Goal: Information Seeking & Learning: Learn about a topic

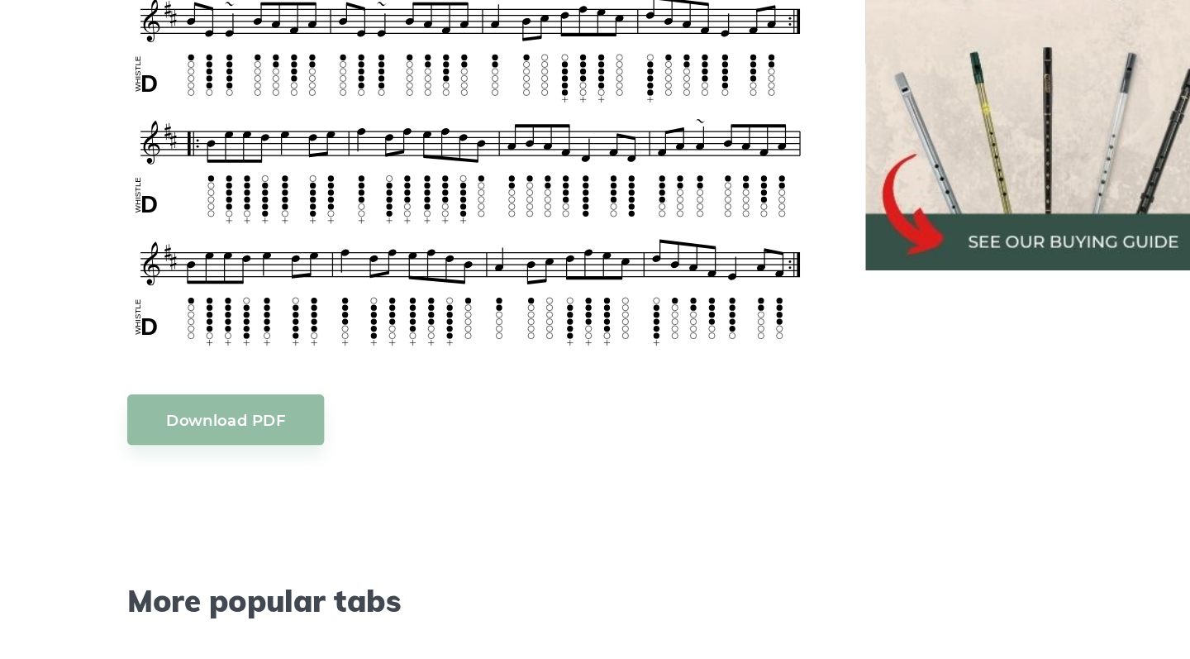
scroll to position [620, 0]
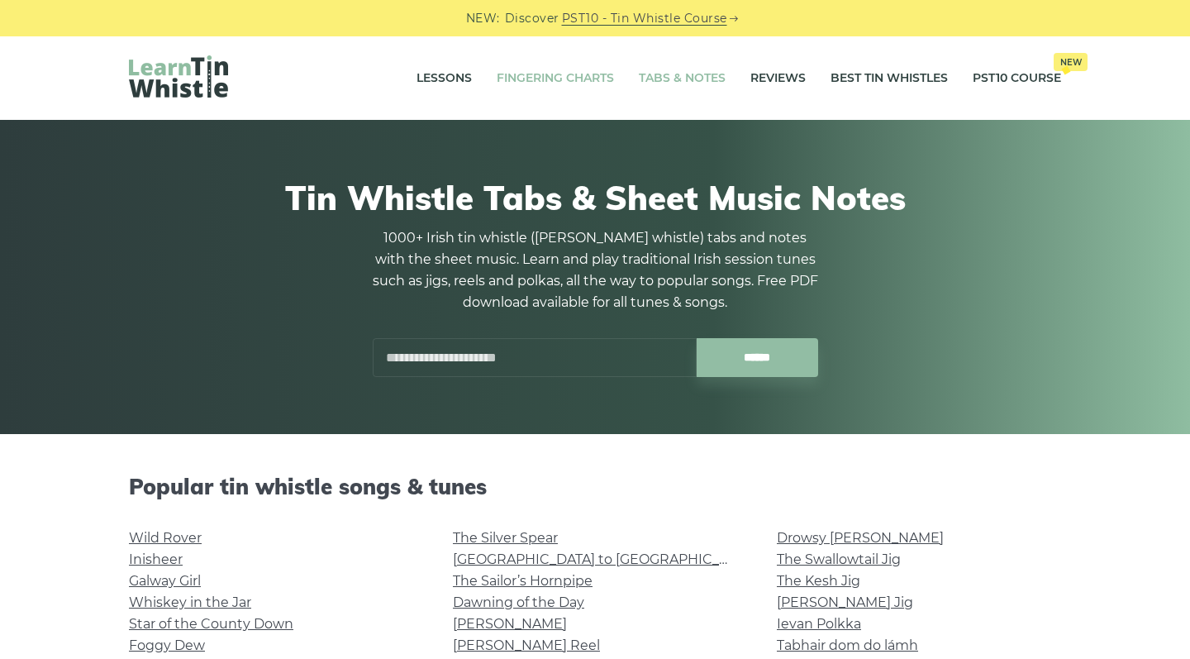
click at [556, 72] on link "Fingering Charts" at bounding box center [555, 78] width 117 height 41
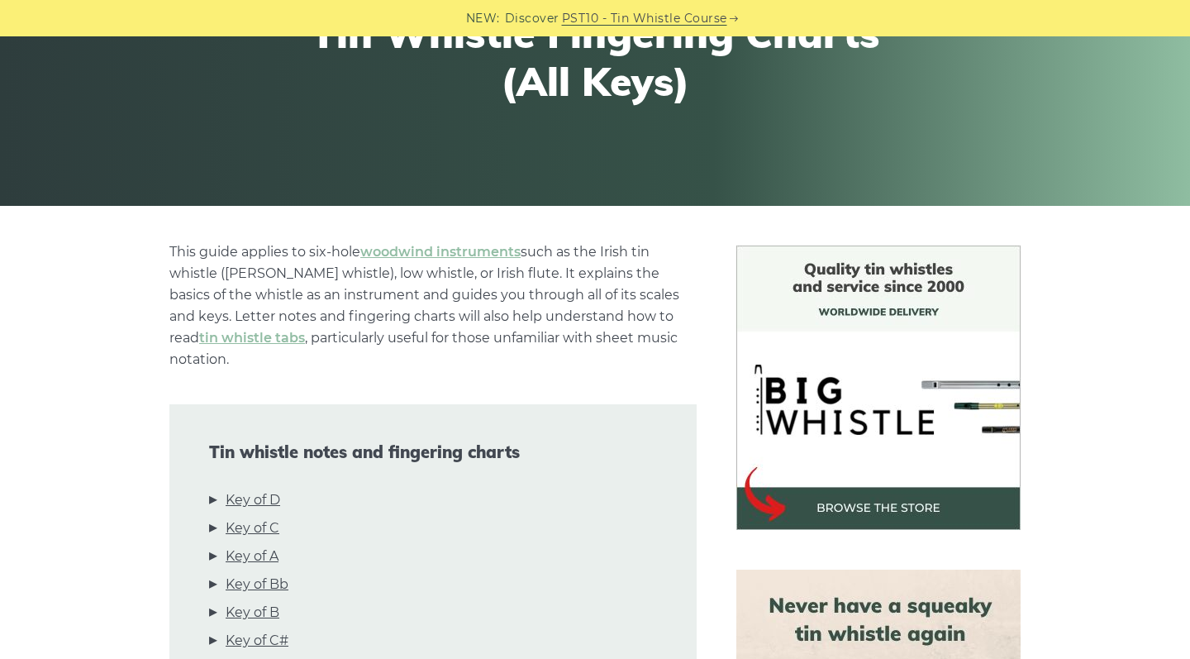
scroll to position [230, 0]
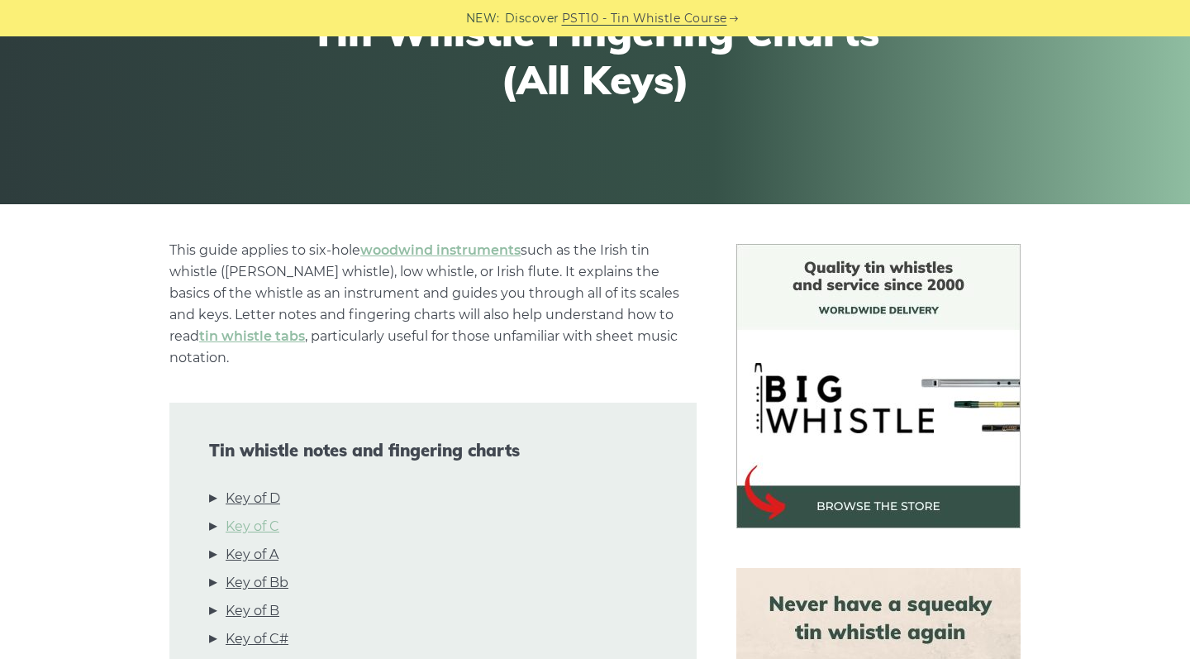
click at [250, 516] on link "Key of C" at bounding box center [253, 526] width 54 height 21
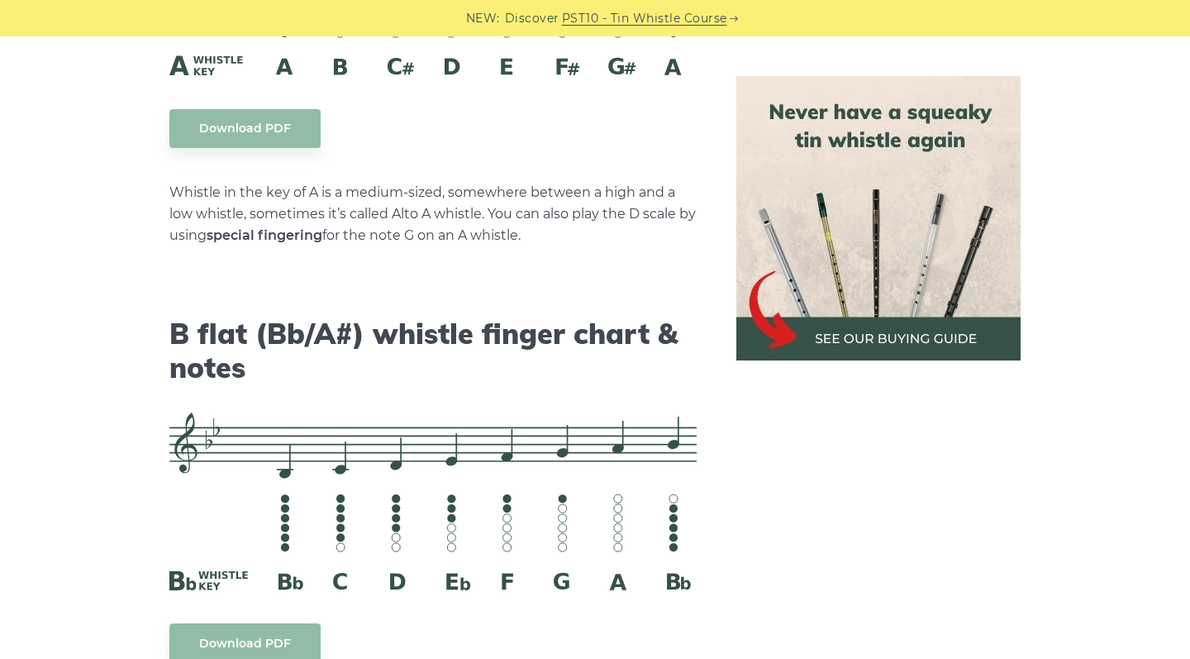
scroll to position [5093, 0]
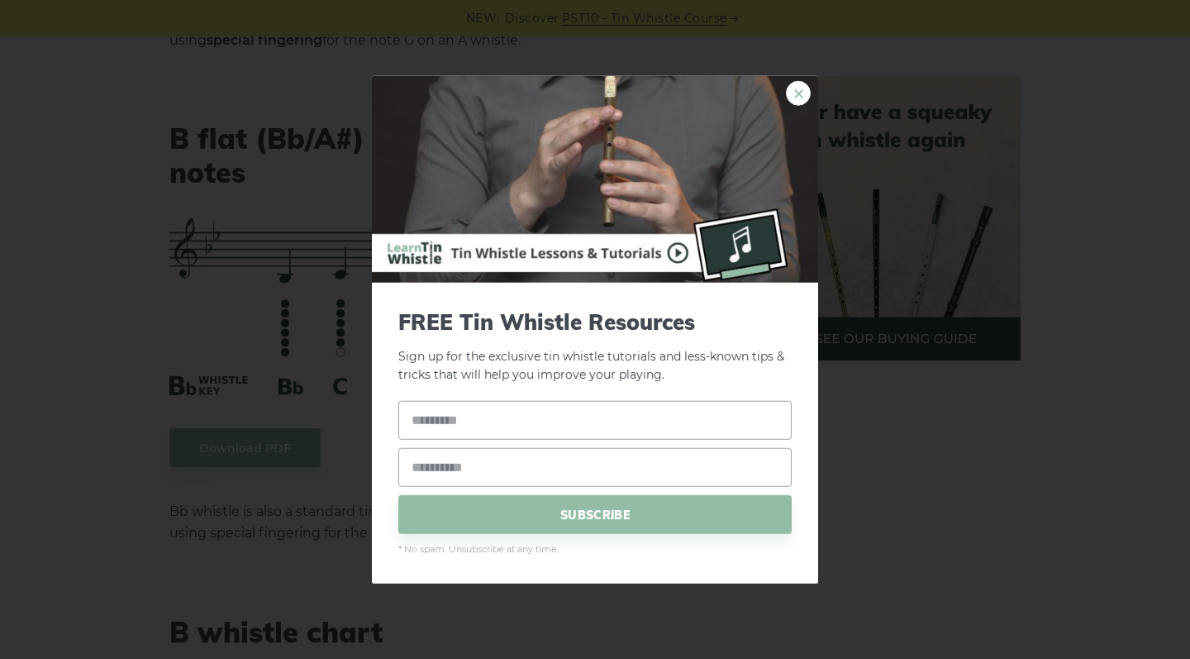
click at [790, 95] on link "×" at bounding box center [798, 92] width 25 height 25
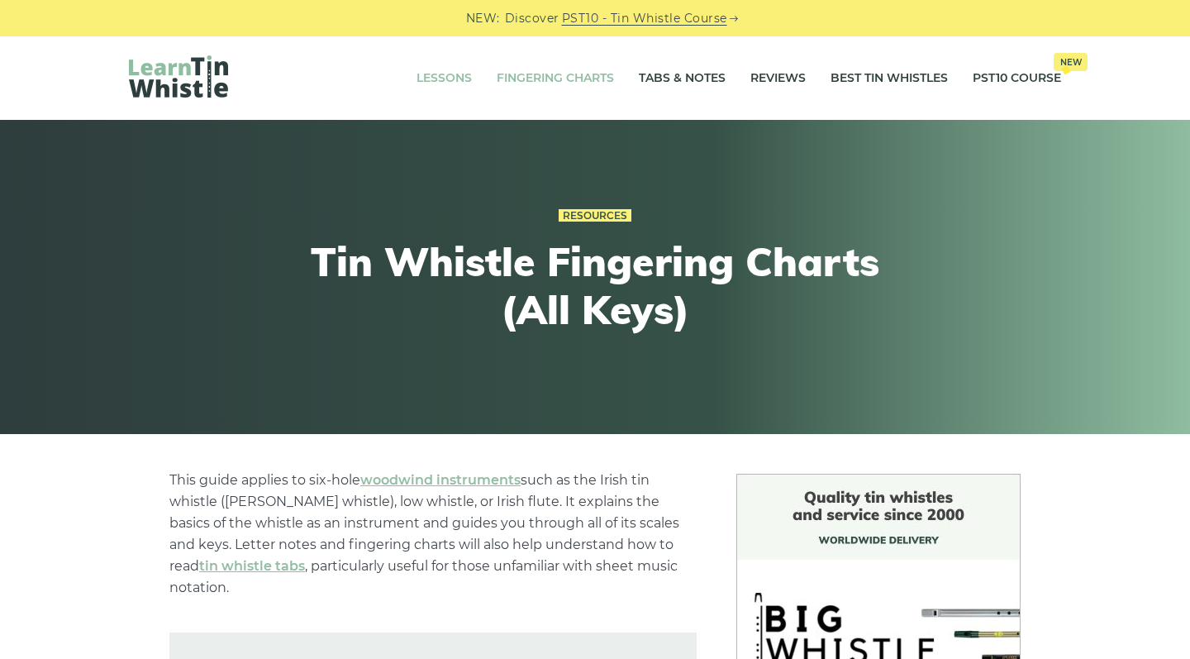
scroll to position [0, 0]
click at [438, 78] on link "Lessons" at bounding box center [444, 78] width 55 height 41
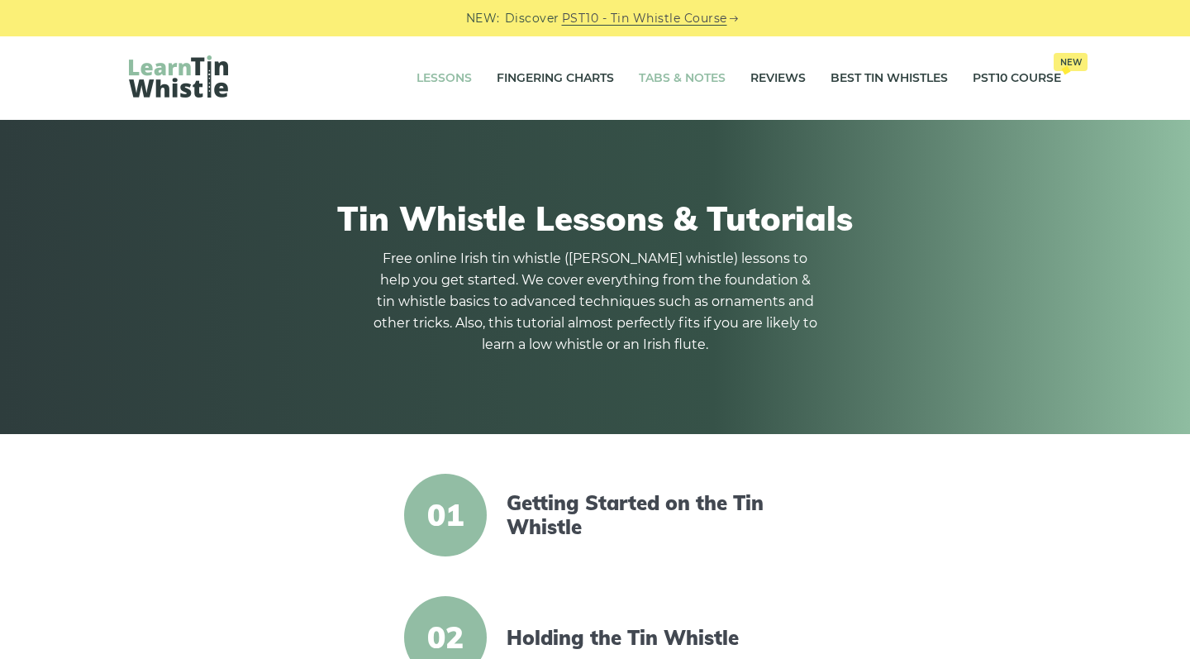
click at [681, 77] on link "Tabs & Notes" at bounding box center [682, 78] width 87 height 41
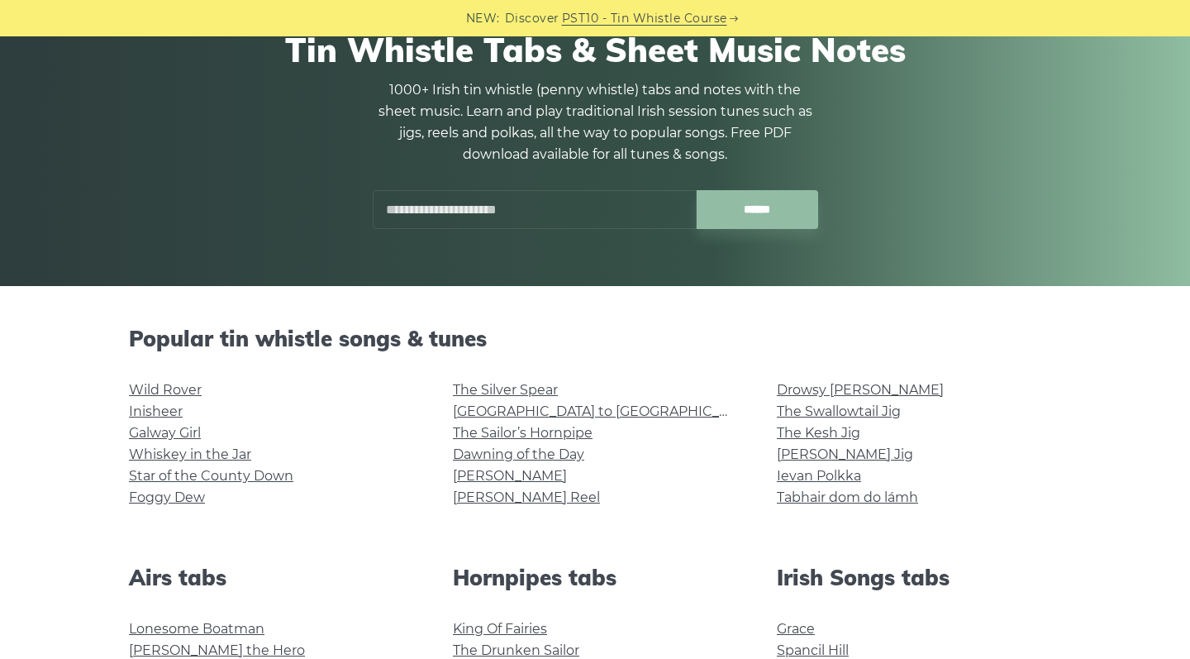
scroll to position [170, 0]
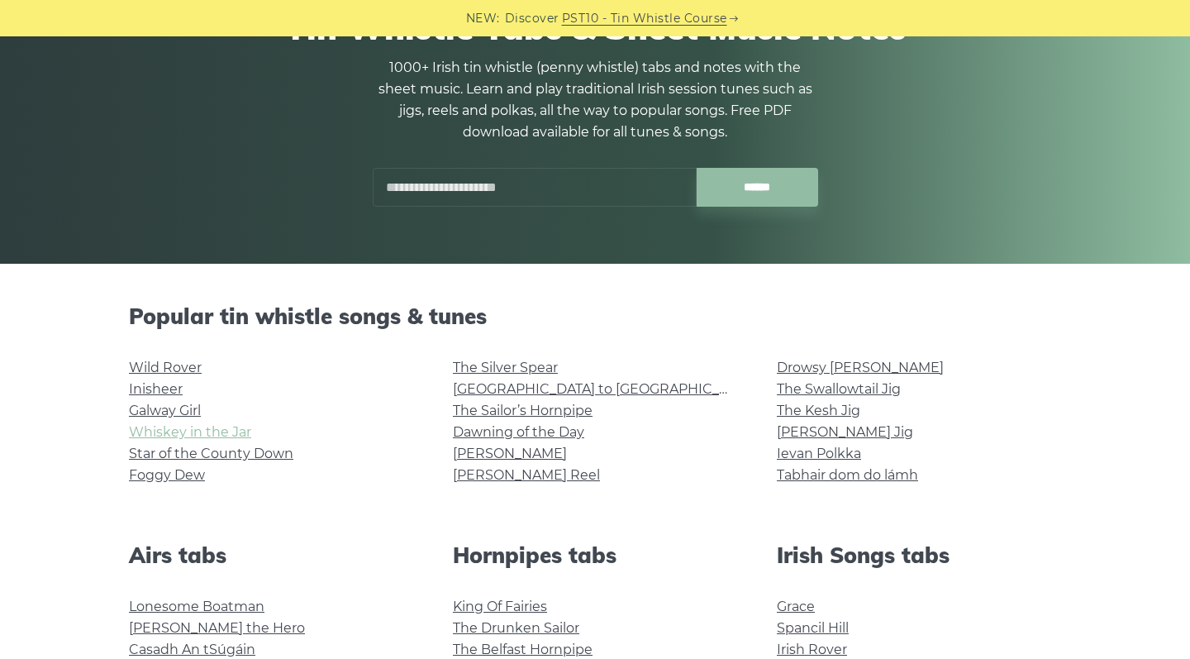
click at [223, 438] on link "Whiskey in the Jar" at bounding box center [190, 432] width 122 height 16
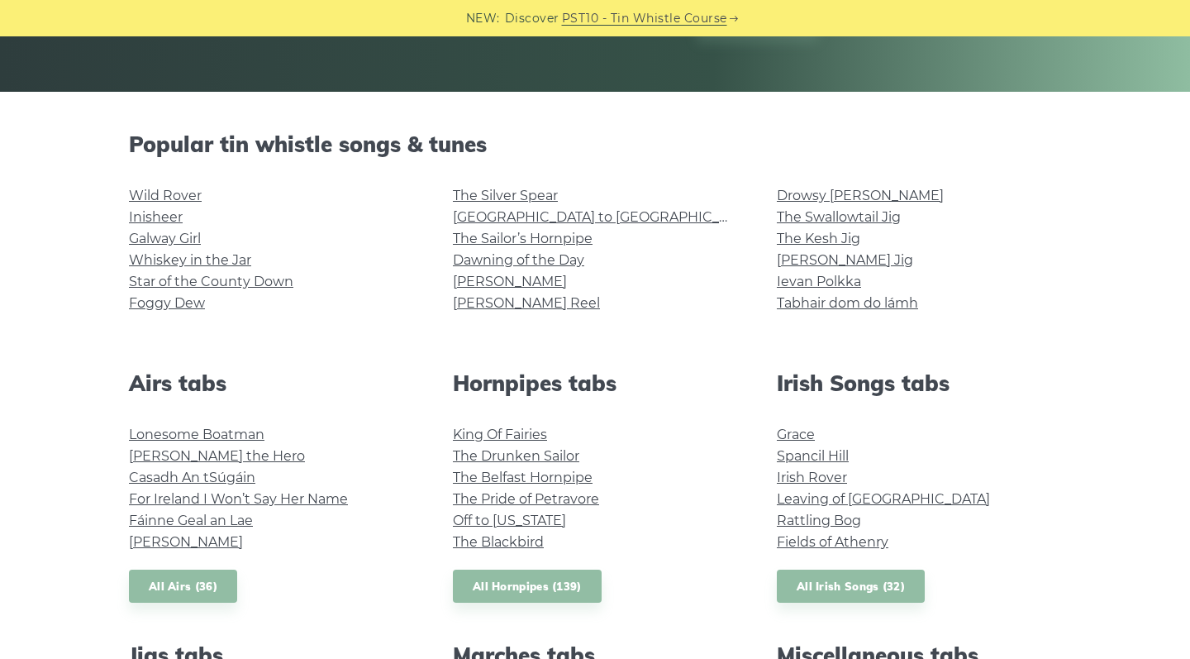
scroll to position [334, 0]
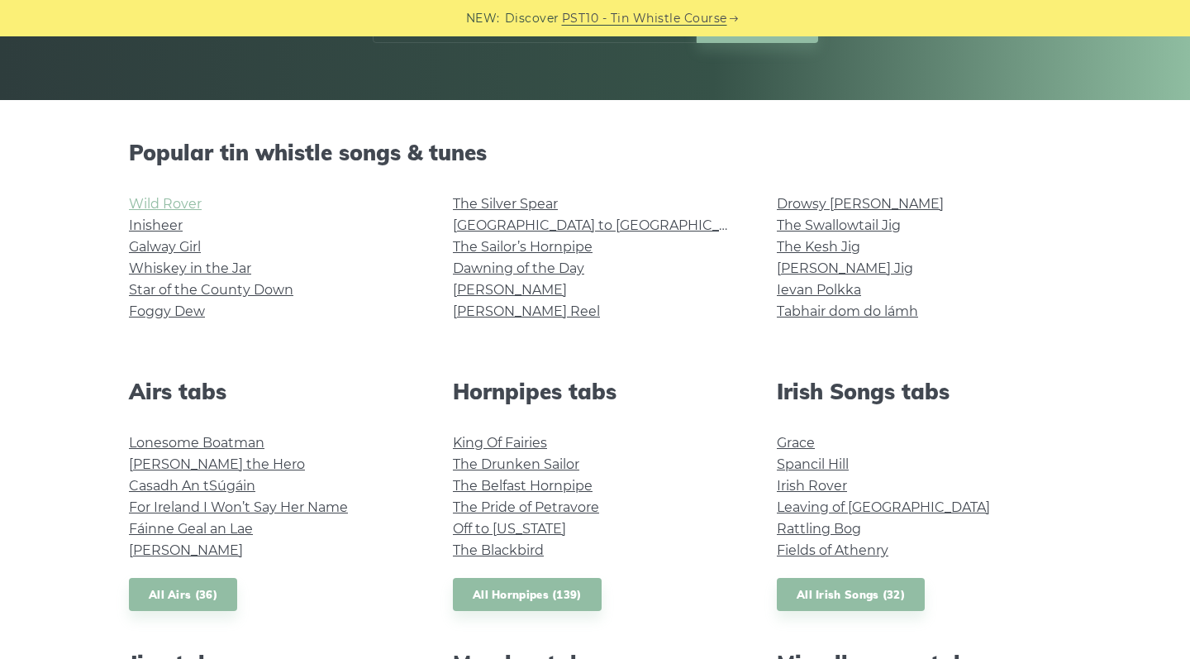
click at [156, 202] on link "Wild Rover" at bounding box center [165, 204] width 73 height 16
click at [151, 236] on li "Galway Girl" at bounding box center [271, 246] width 284 height 21
click at [157, 227] on link "Inisheer" at bounding box center [156, 225] width 54 height 16
click at [179, 296] on link "Star of the County Down" at bounding box center [211, 290] width 164 height 16
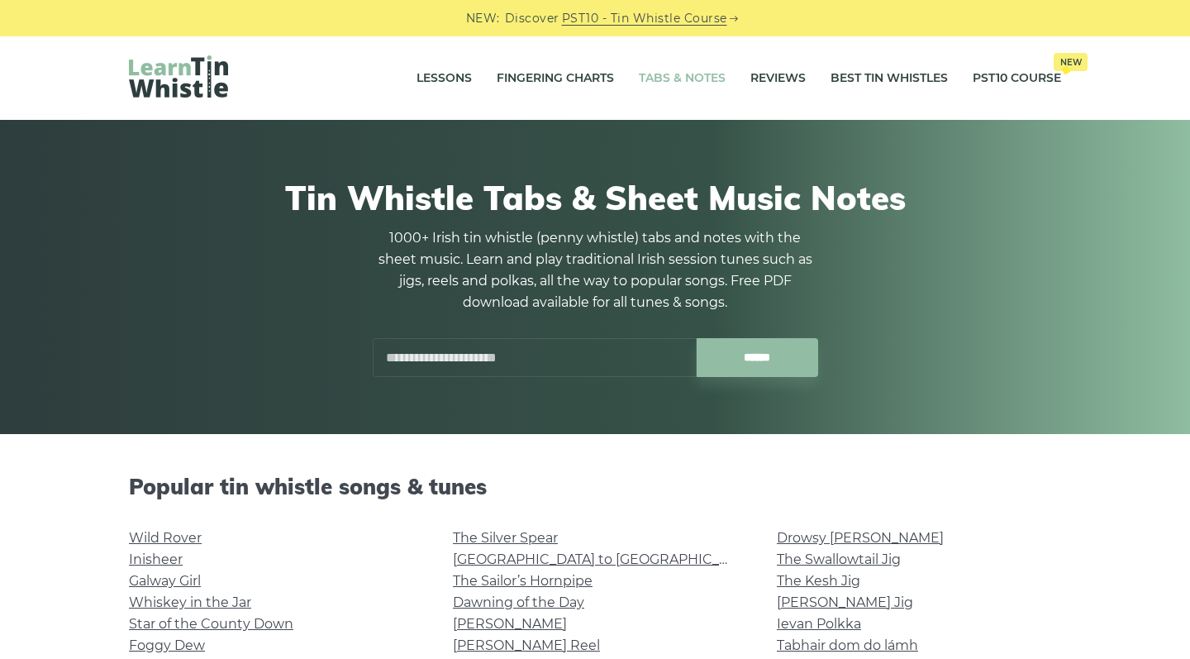
scroll to position [0, 0]
click at [574, 360] on input "text" at bounding box center [535, 357] width 324 height 39
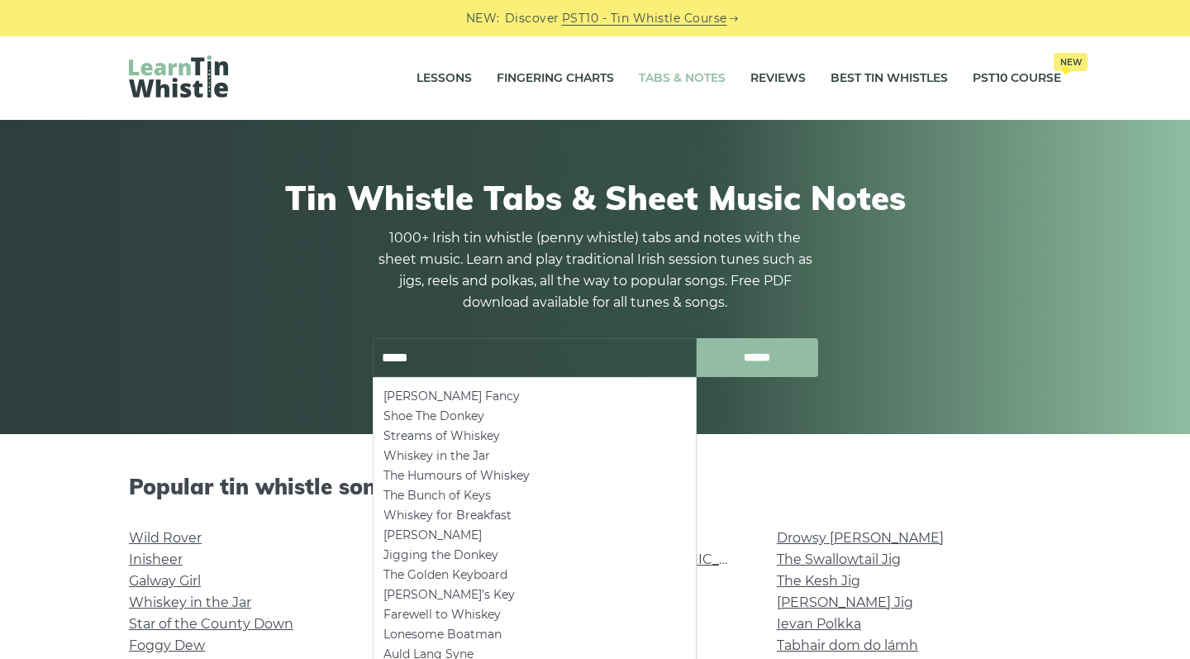
click at [764, 354] on input "******" at bounding box center [757, 357] width 121 height 39
click at [685, 380] on ul "Mickey Callaghan’s Fancy Shoe The Donkey Streams of Whiskey Whiskey in the Jar …" at bounding box center [535, 584] width 324 height 415
click at [569, 398] on li "Mickey Callaghan’s Fancy" at bounding box center [534, 396] width 302 height 20
type input "**********"
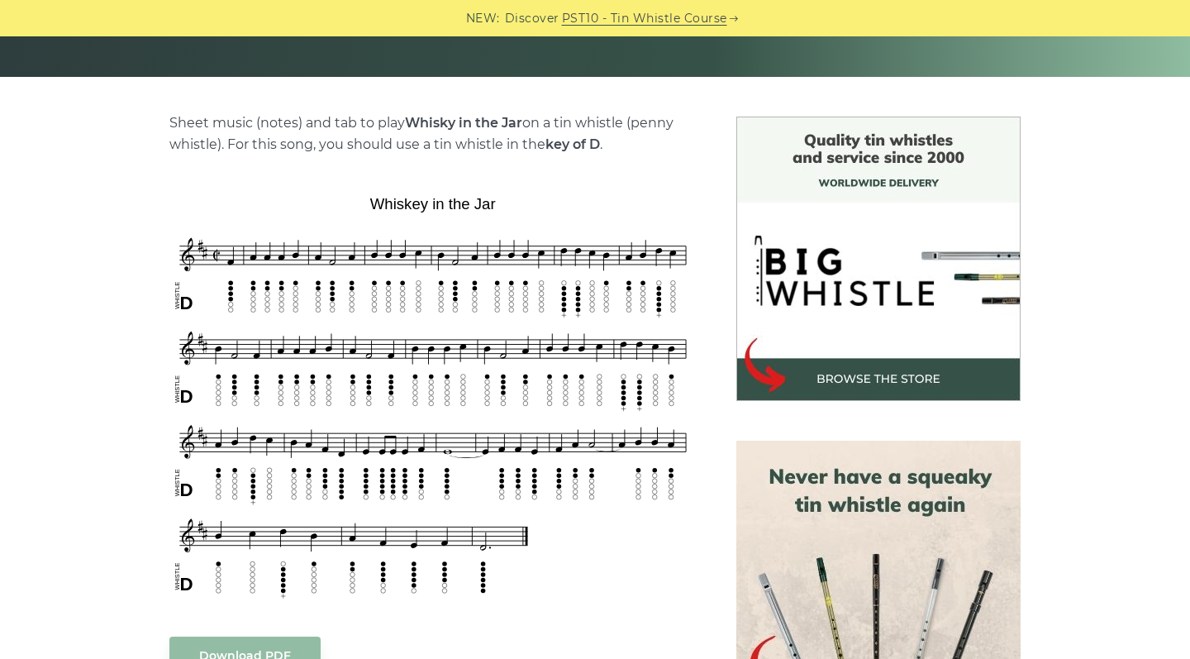
scroll to position [367, 0]
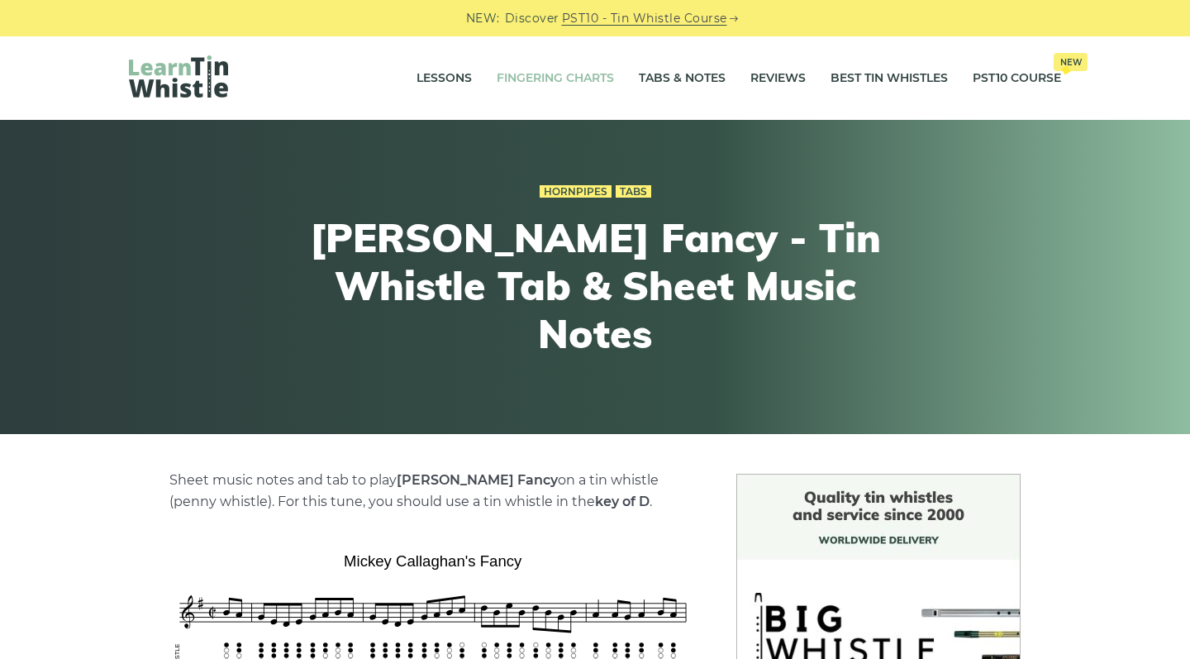
click at [528, 81] on link "Fingering Charts" at bounding box center [555, 78] width 117 height 41
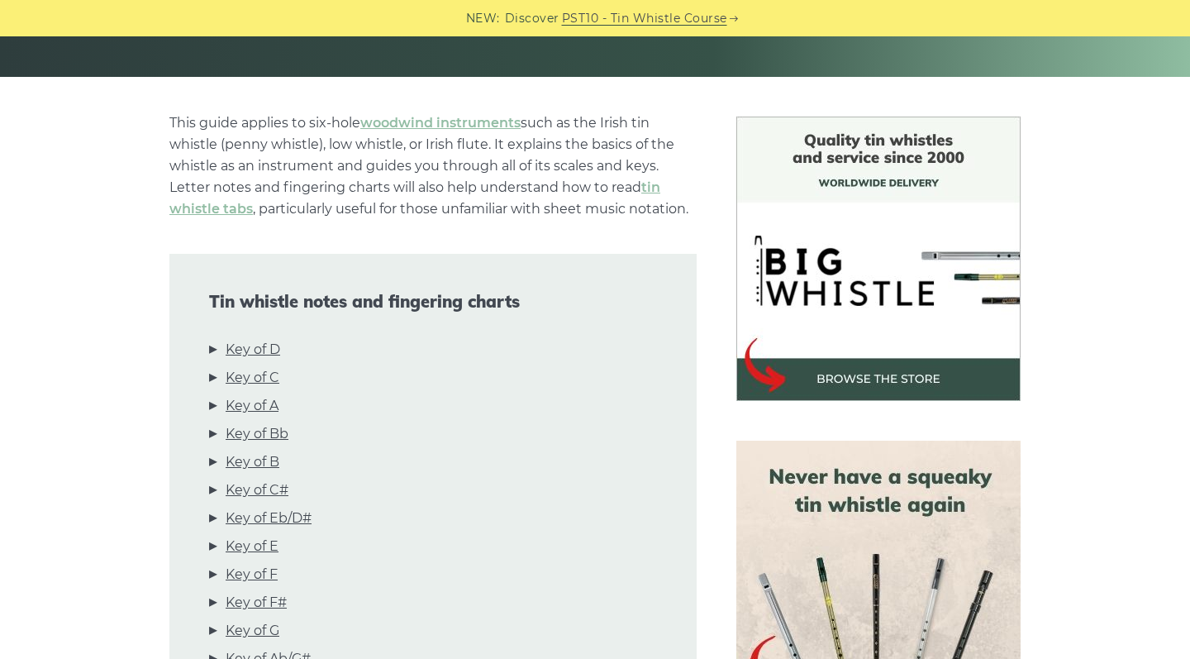
scroll to position [379, 0]
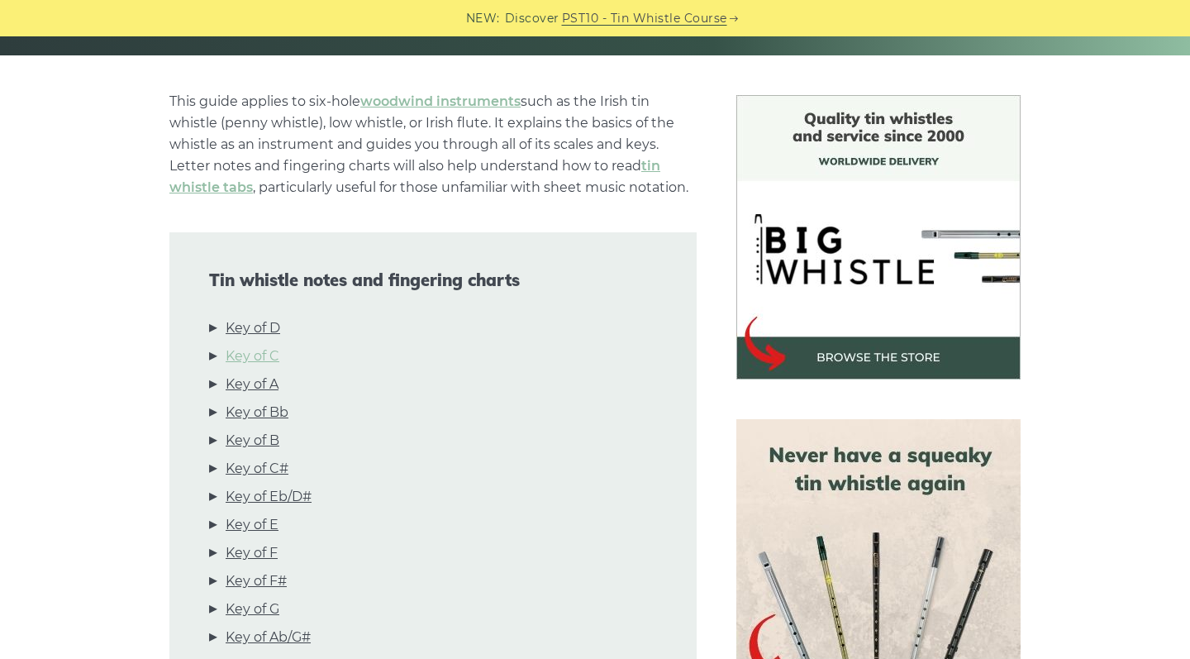
click at [257, 356] on link "Key of C" at bounding box center [253, 355] width 54 height 21
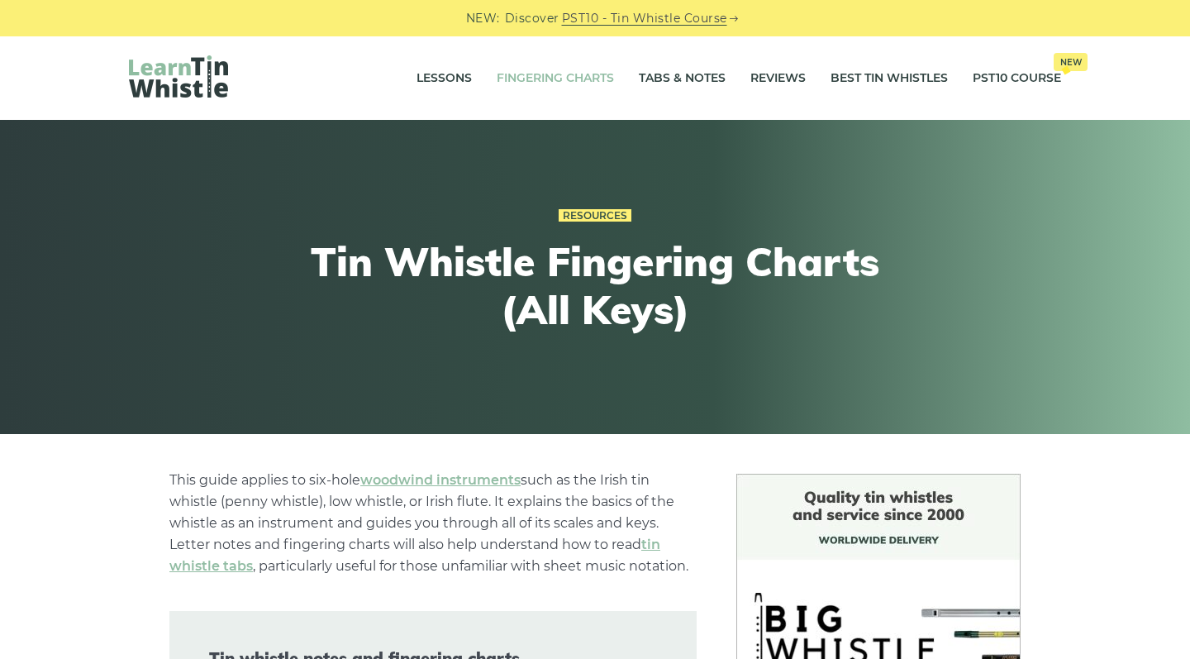
scroll to position [0, 0]
click at [665, 75] on link "Tabs & Notes" at bounding box center [682, 78] width 87 height 41
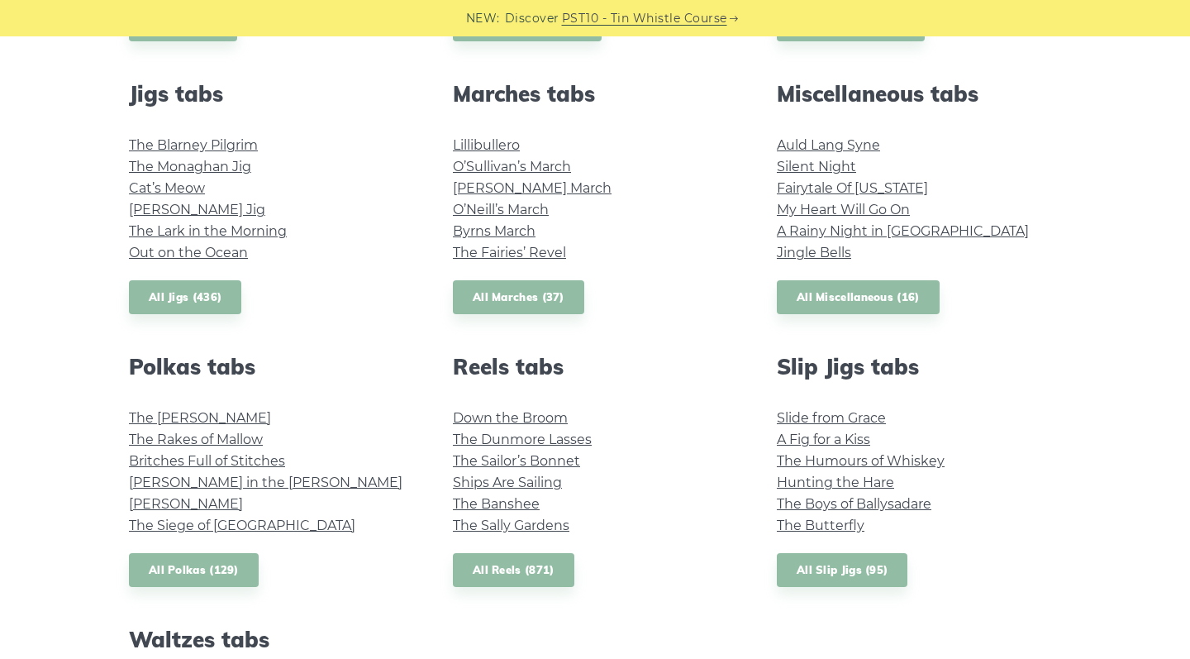
scroll to position [944, 0]
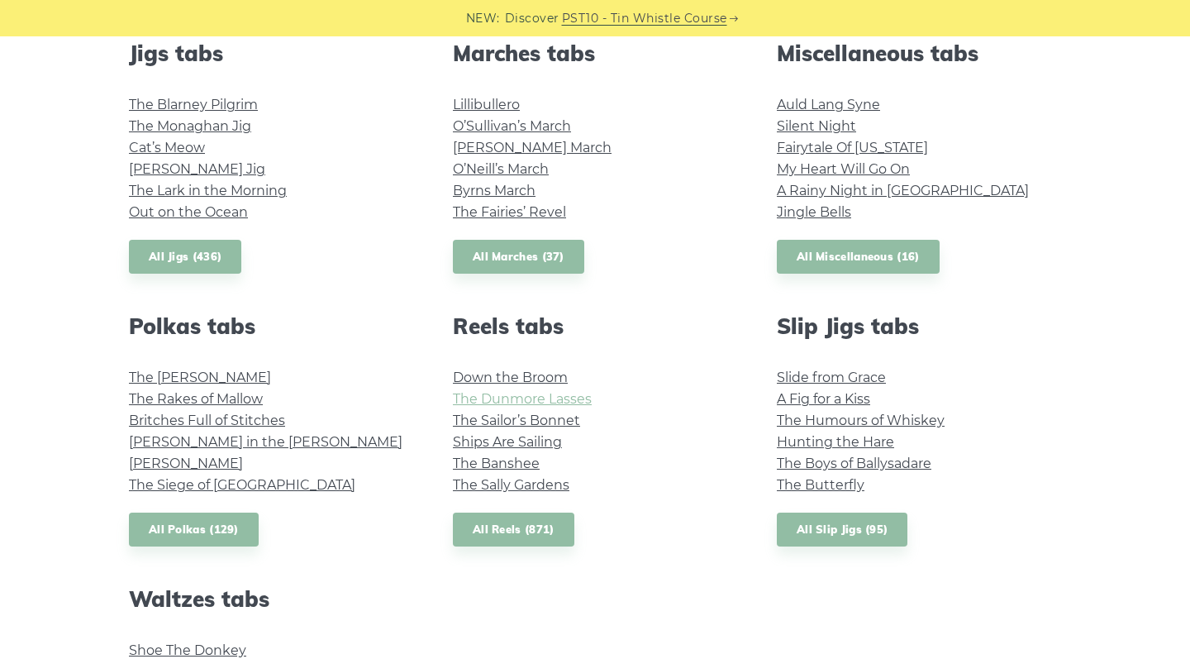
click at [488, 395] on link "The Dunmore Lasses" at bounding box center [522, 399] width 139 height 16
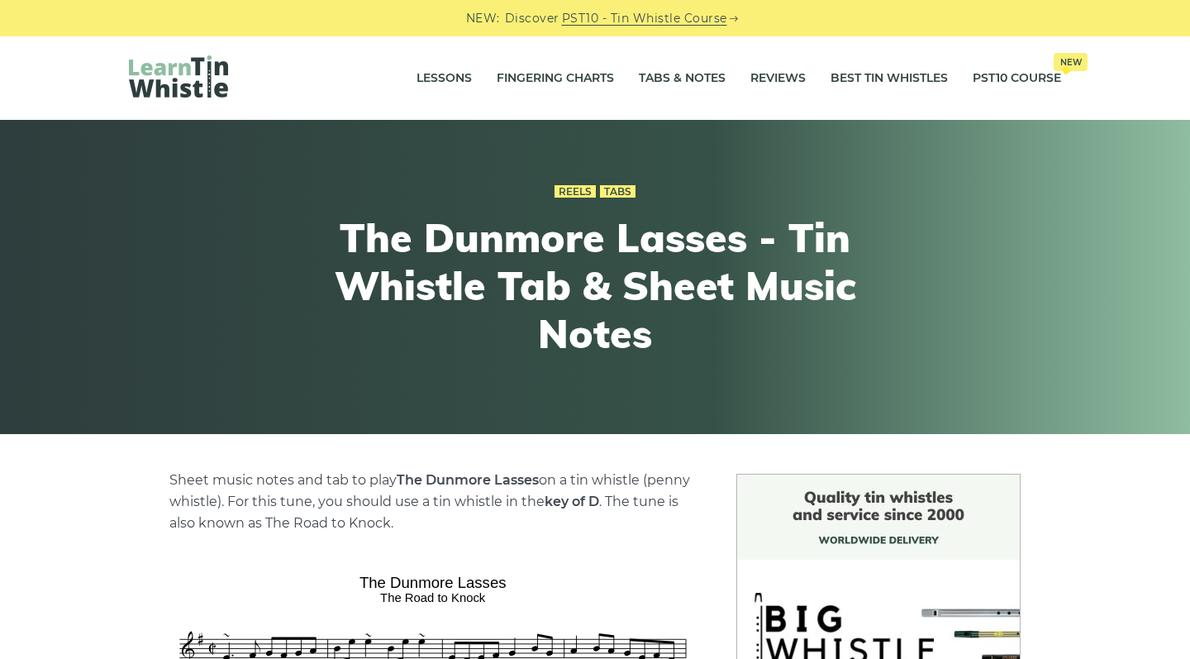
scroll to position [35, 0]
